Goal: Obtain resource: Download file/media

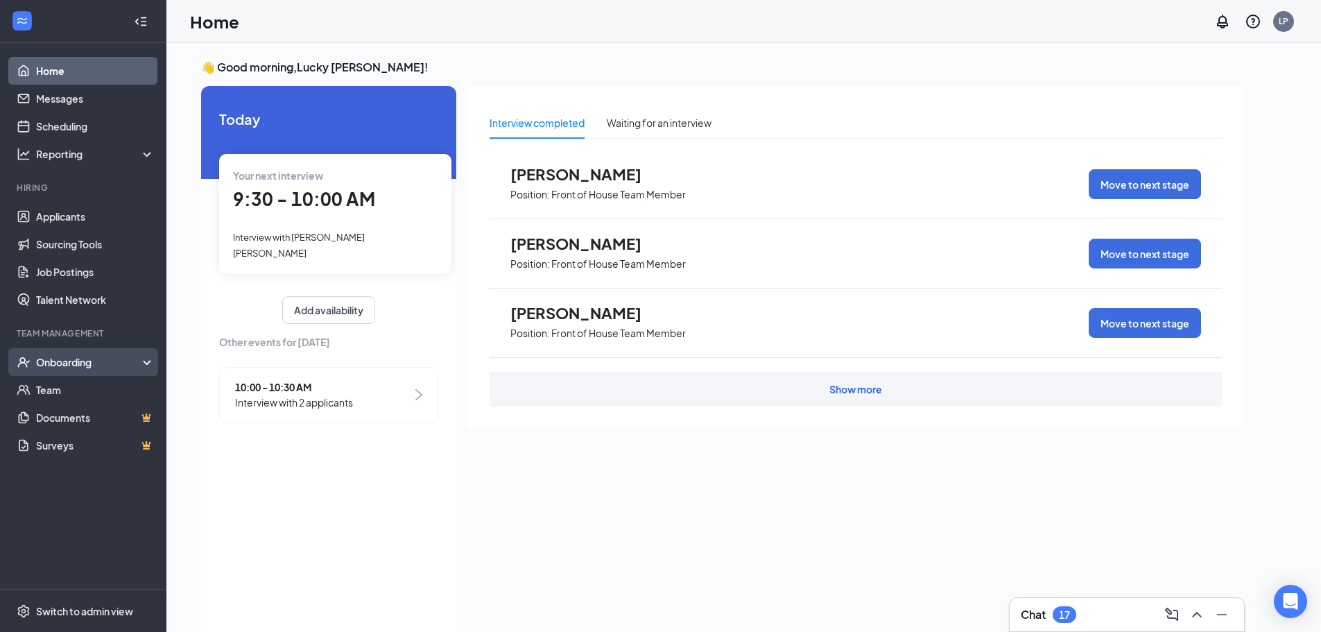
click at [101, 355] on div "Onboarding" at bounding box center [89, 362] width 107 height 14
click at [101, 447] on link "Onboarding Documents" at bounding box center [95, 445] width 119 height 28
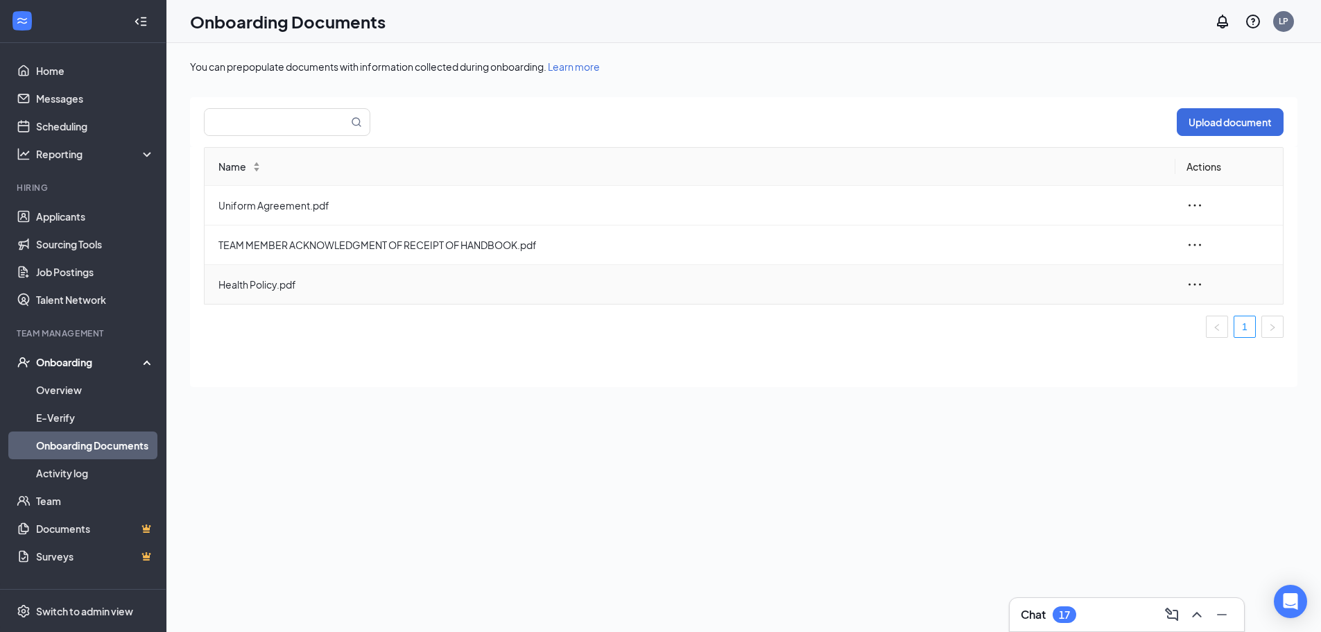
click at [367, 282] on span "Health Policy.pdf" at bounding box center [691, 284] width 946 height 15
click at [242, 286] on span "Health Policy.pdf" at bounding box center [691, 284] width 946 height 15
click at [1191, 283] on icon "ellipsis" at bounding box center [1195, 284] width 17 height 17
click at [1153, 325] on li "View and download" at bounding box center [1119, 316] width 166 height 31
click at [87, 472] on link "Activity log" at bounding box center [95, 473] width 119 height 28
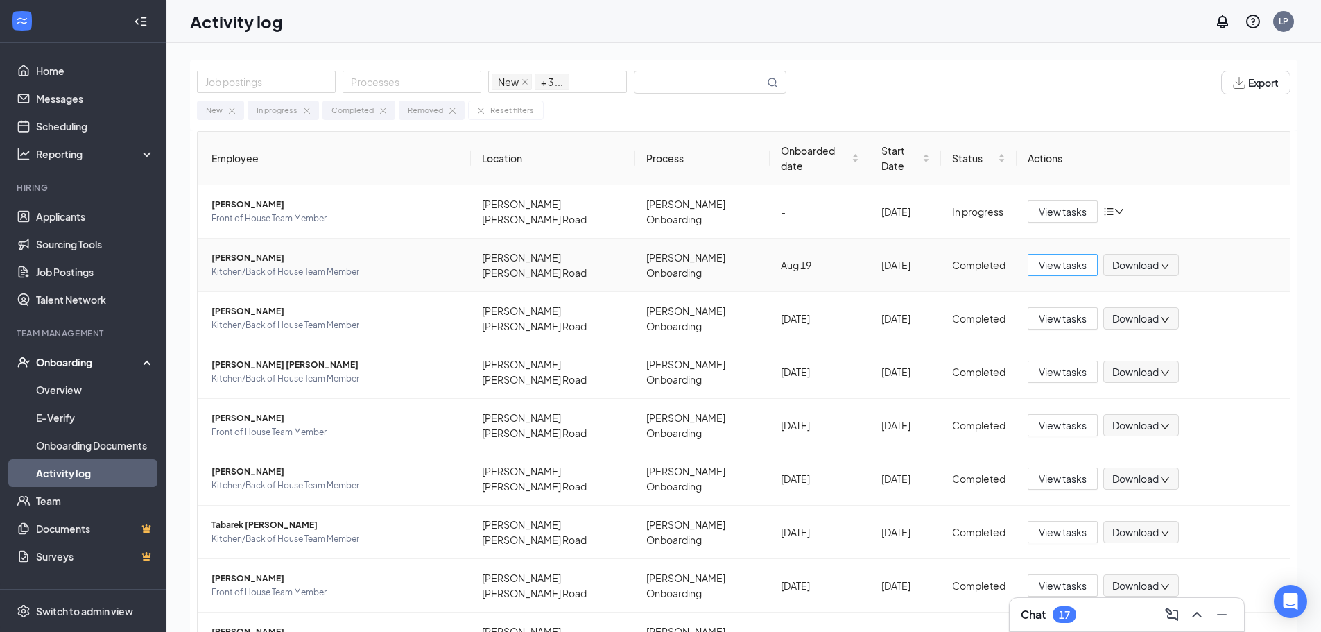
click at [1064, 257] on span "View tasks" at bounding box center [1063, 264] width 48 height 15
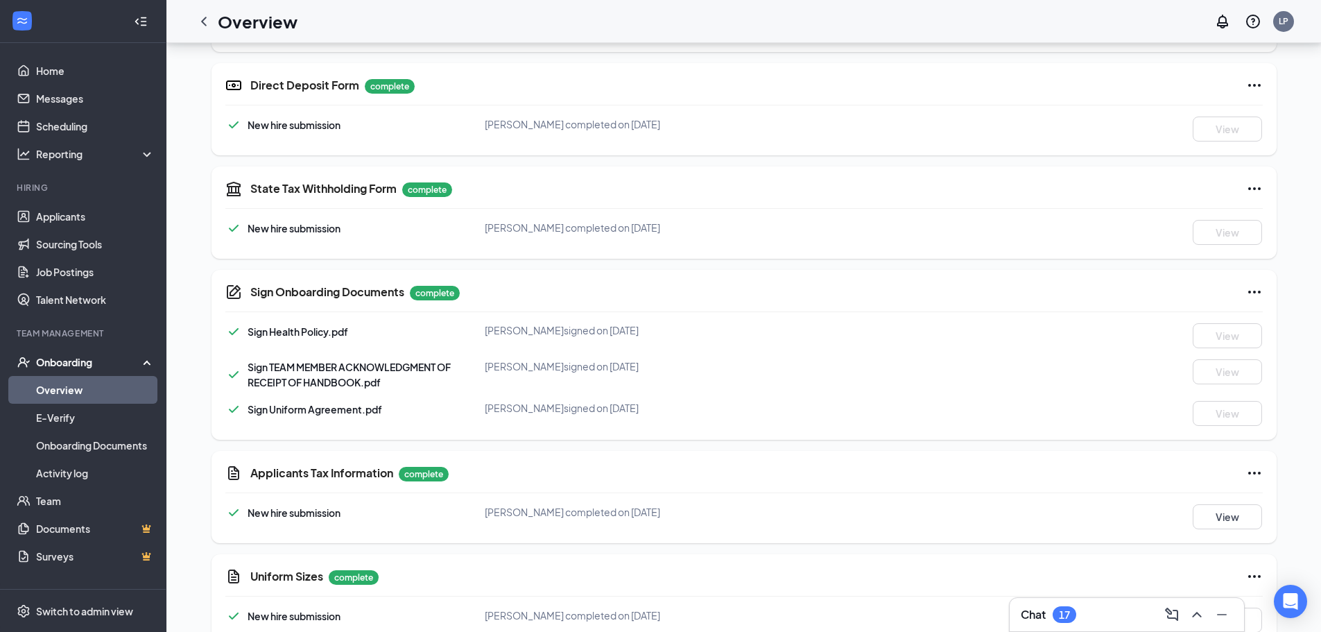
scroll to position [694, 0]
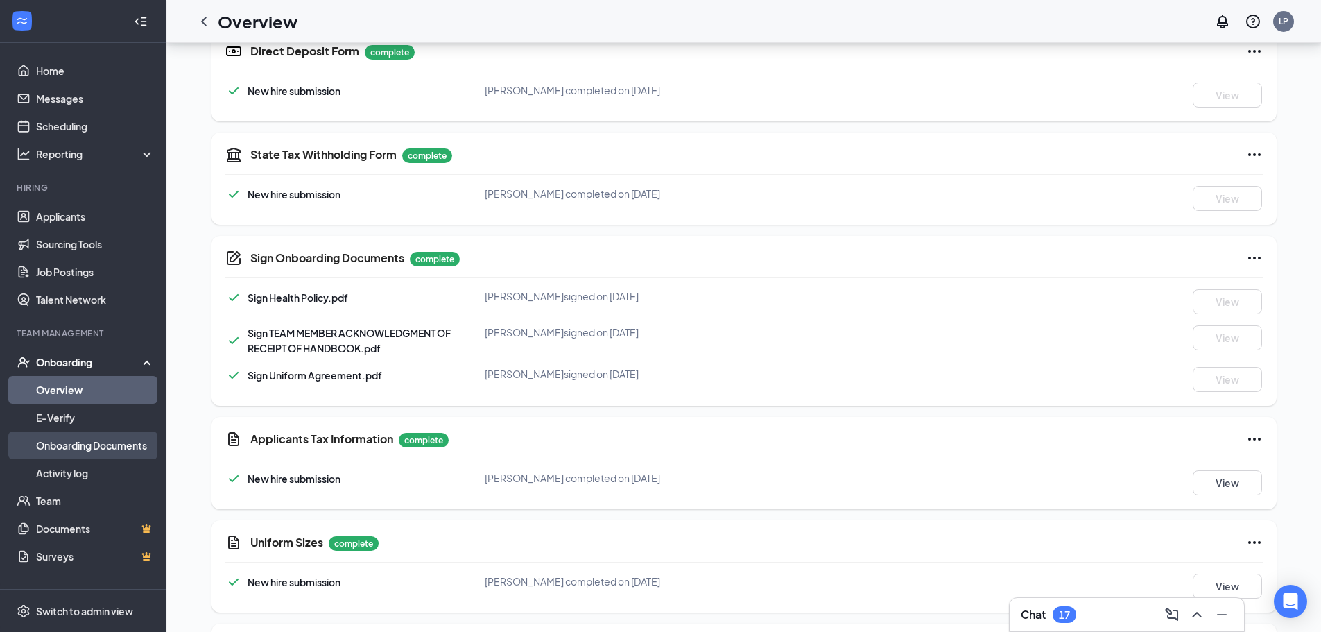
click at [80, 449] on link "Onboarding Documents" at bounding box center [95, 445] width 119 height 28
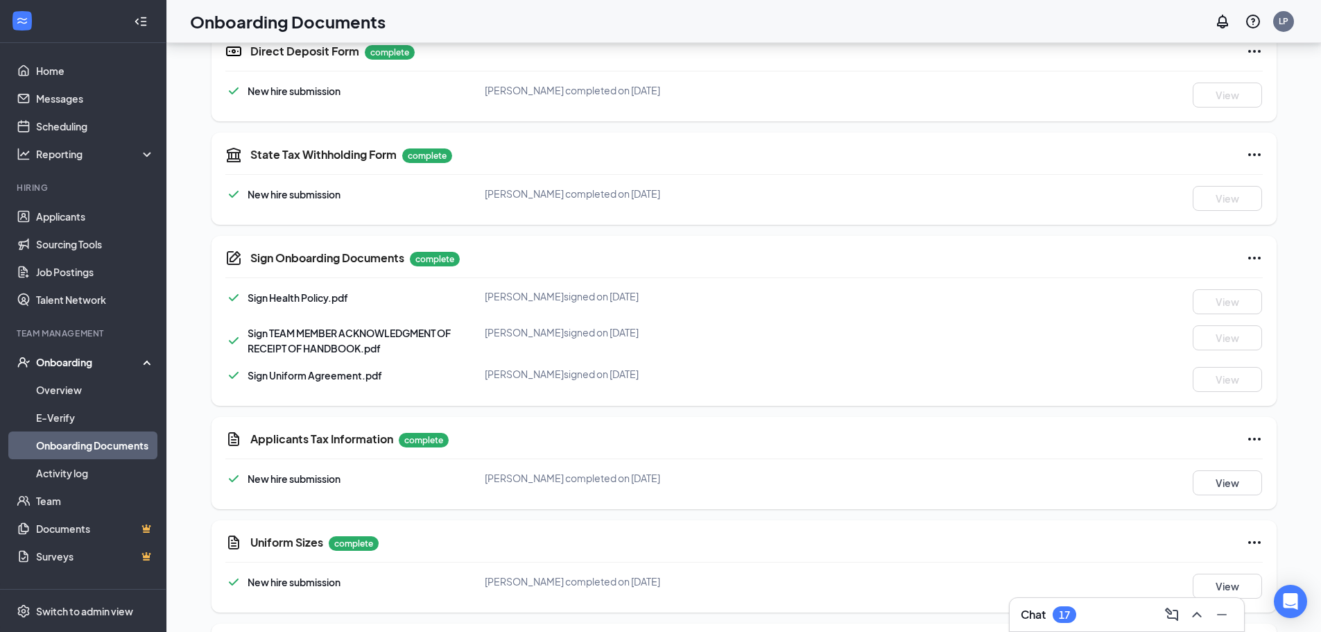
scroll to position [62, 0]
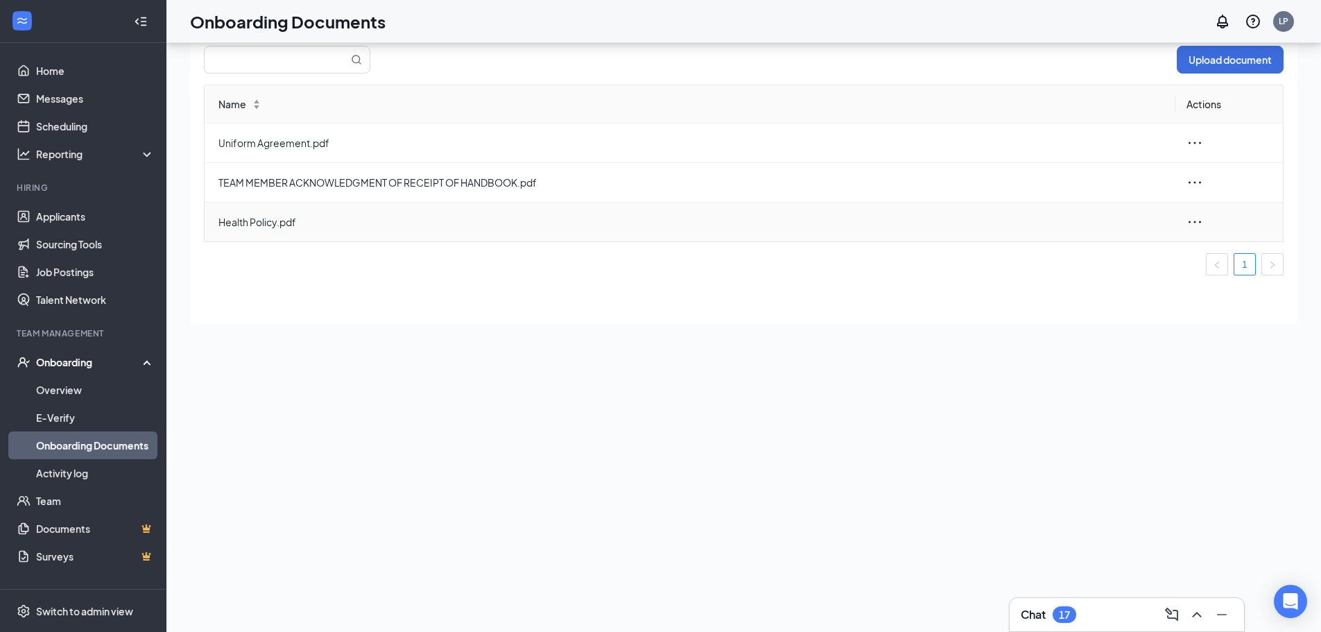
click at [1197, 221] on icon "ellipsis" at bounding box center [1195, 222] width 17 height 17
click at [1130, 257] on div "View and download" at bounding box center [1120, 254] width 150 height 17
click at [76, 504] on link "Team" at bounding box center [95, 501] width 119 height 28
